Goal: Transaction & Acquisition: Download file/media

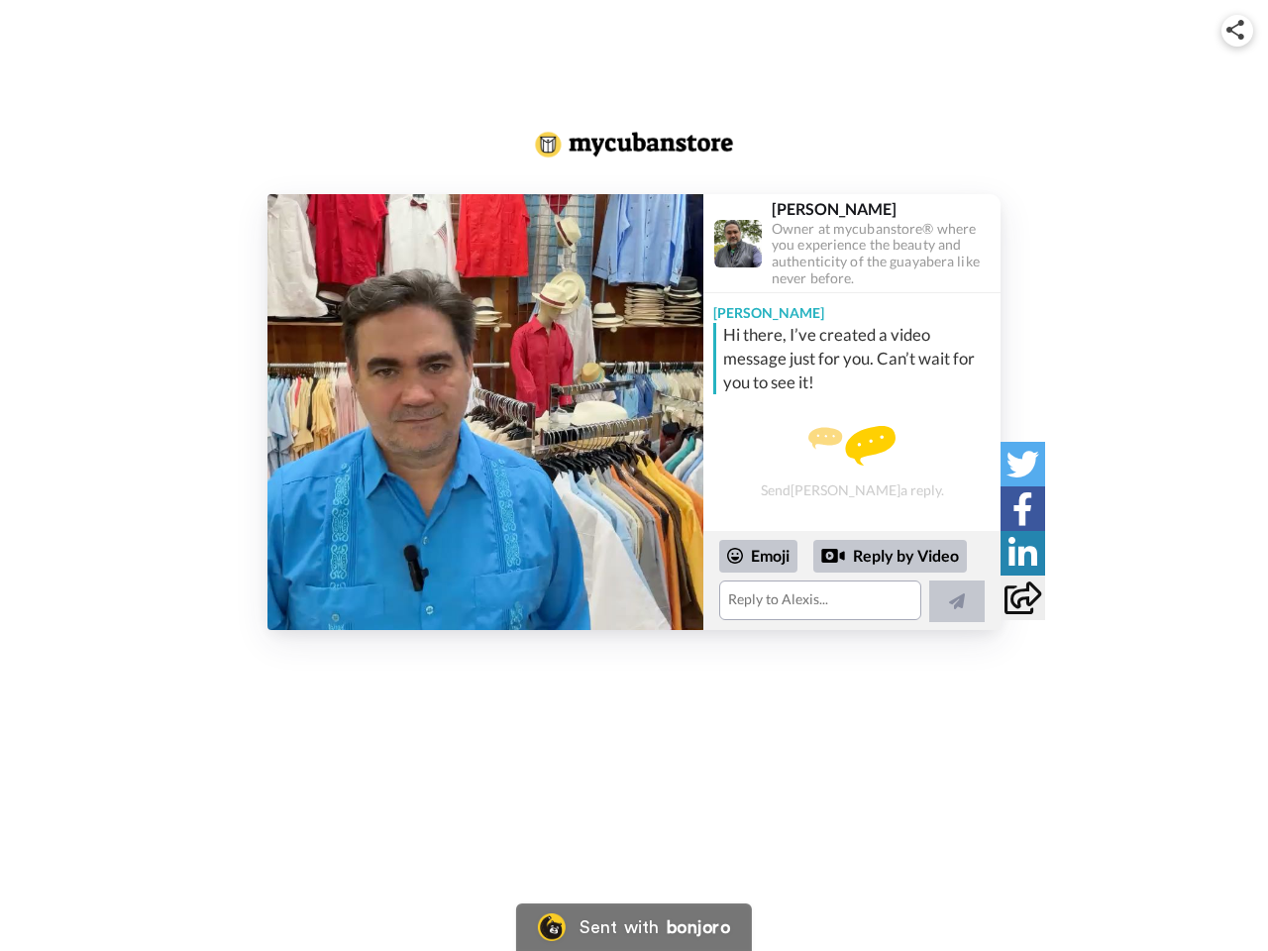
click at [1237, 30] on img at bounding box center [1236, 30] width 18 height 20
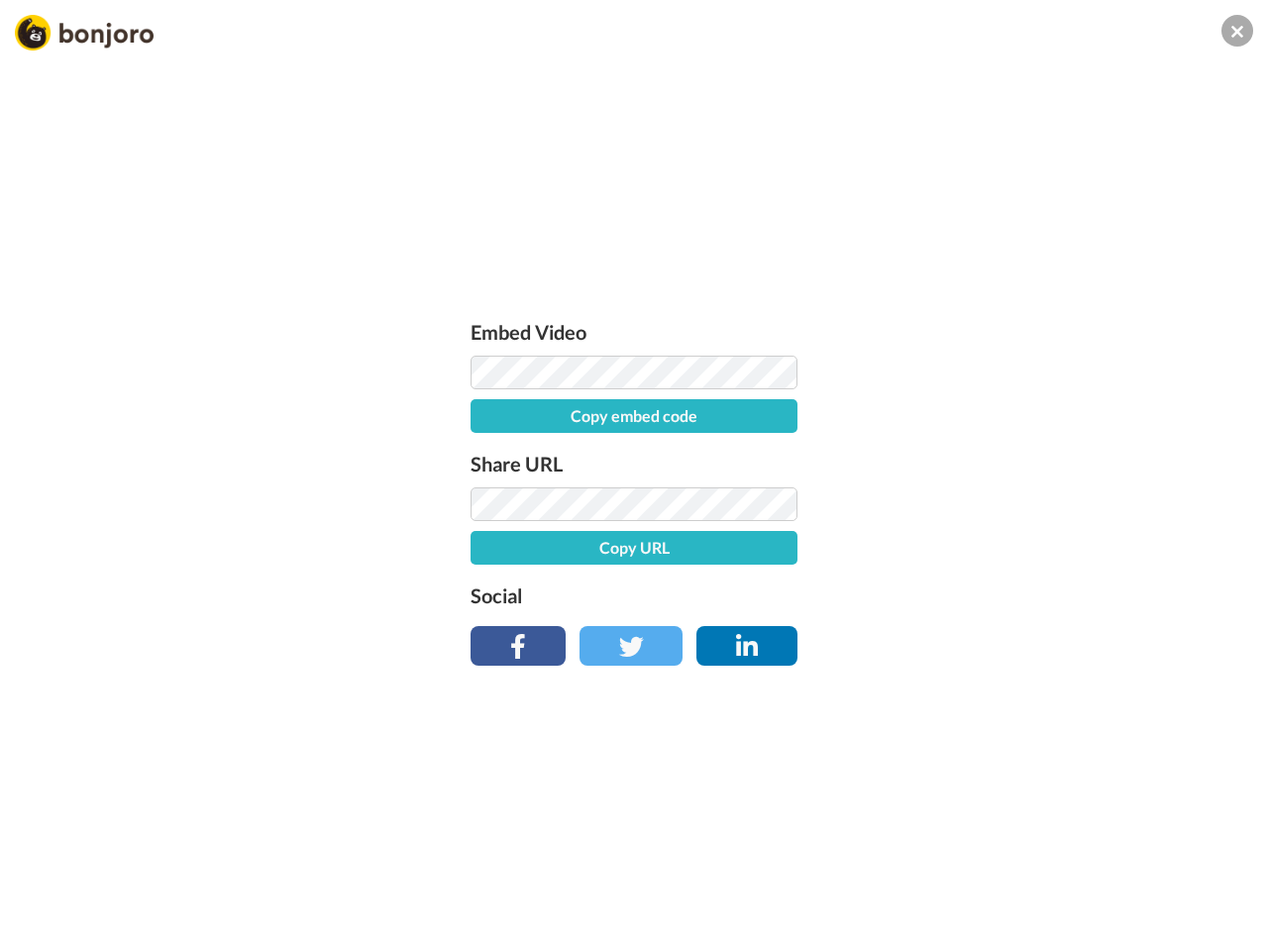
click at [485, 412] on button "Copy embed code" at bounding box center [634, 416] width 327 height 34
click at [852, 581] on div "Embed Video Embed code copied! Share URL Copy URL Social" at bounding box center [634, 582] width 1268 height 951
click at [759, 556] on button "Copy URL" at bounding box center [634, 548] width 327 height 34
click at [891, 557] on div "Embed Video Embed code copied! Share URL URL copied! Social" at bounding box center [634, 582] width 1268 height 951
click at [957, 601] on div "Embed Video Embed code copied! Share URL URL copied! Social" at bounding box center [634, 582] width 1268 height 951
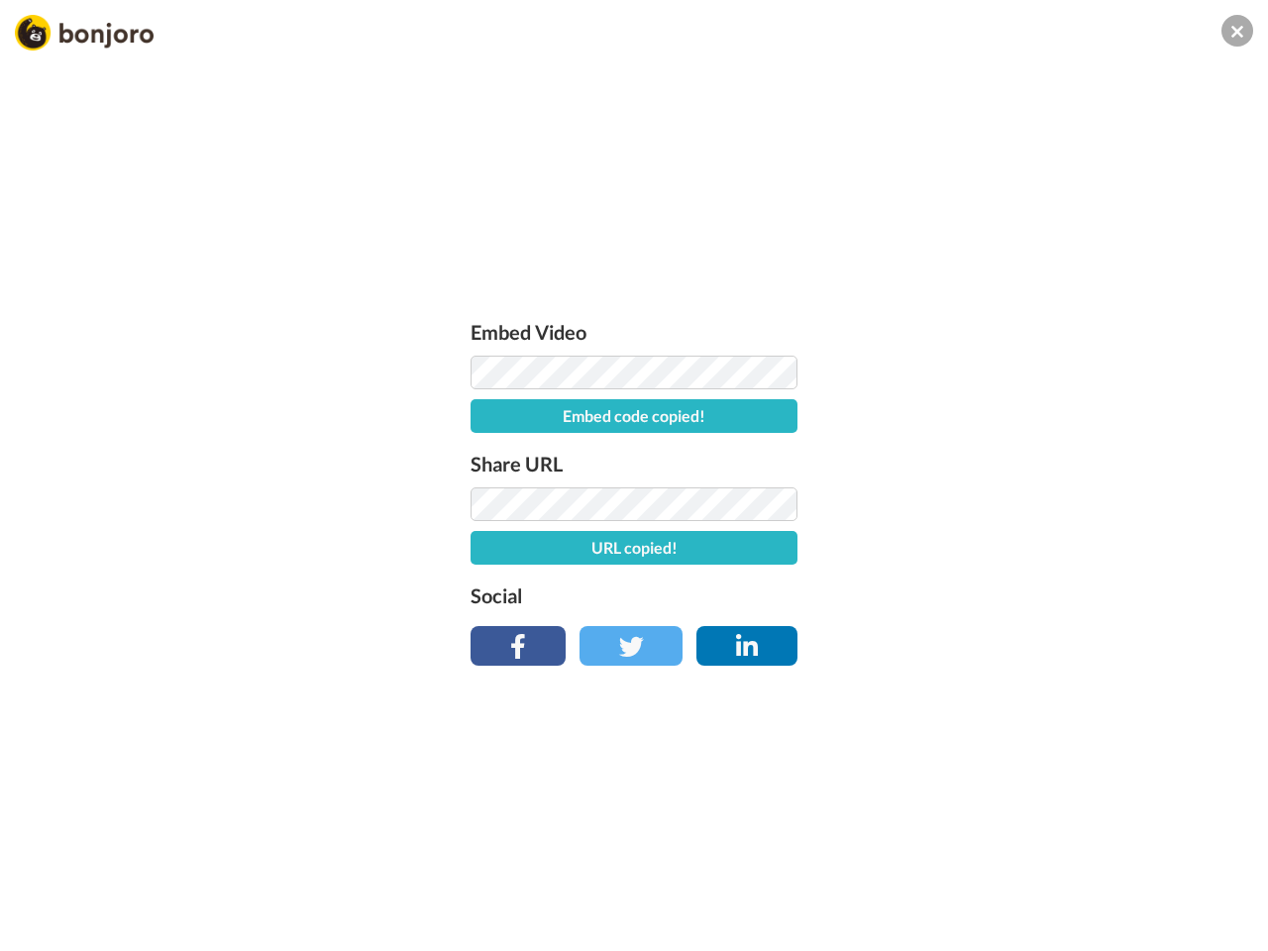
click at [1022, 464] on div "Embed Video Embed code copied! Share URL URL copied! Social" at bounding box center [634, 582] width 1268 height 951
click at [1022, 508] on div "Embed Video Embed code copied! Share URL URL copied! Social" at bounding box center [634, 582] width 1268 height 951
click at [1022, 553] on div "Embed Video Embed code copied! Share URL URL copied! Social" at bounding box center [634, 582] width 1268 height 951
click at [1022, 597] on div "Embed Video Embed code copied! Share URL URL copied! Social" at bounding box center [634, 582] width 1268 height 951
